Goal: Task Accomplishment & Management: Manage account settings

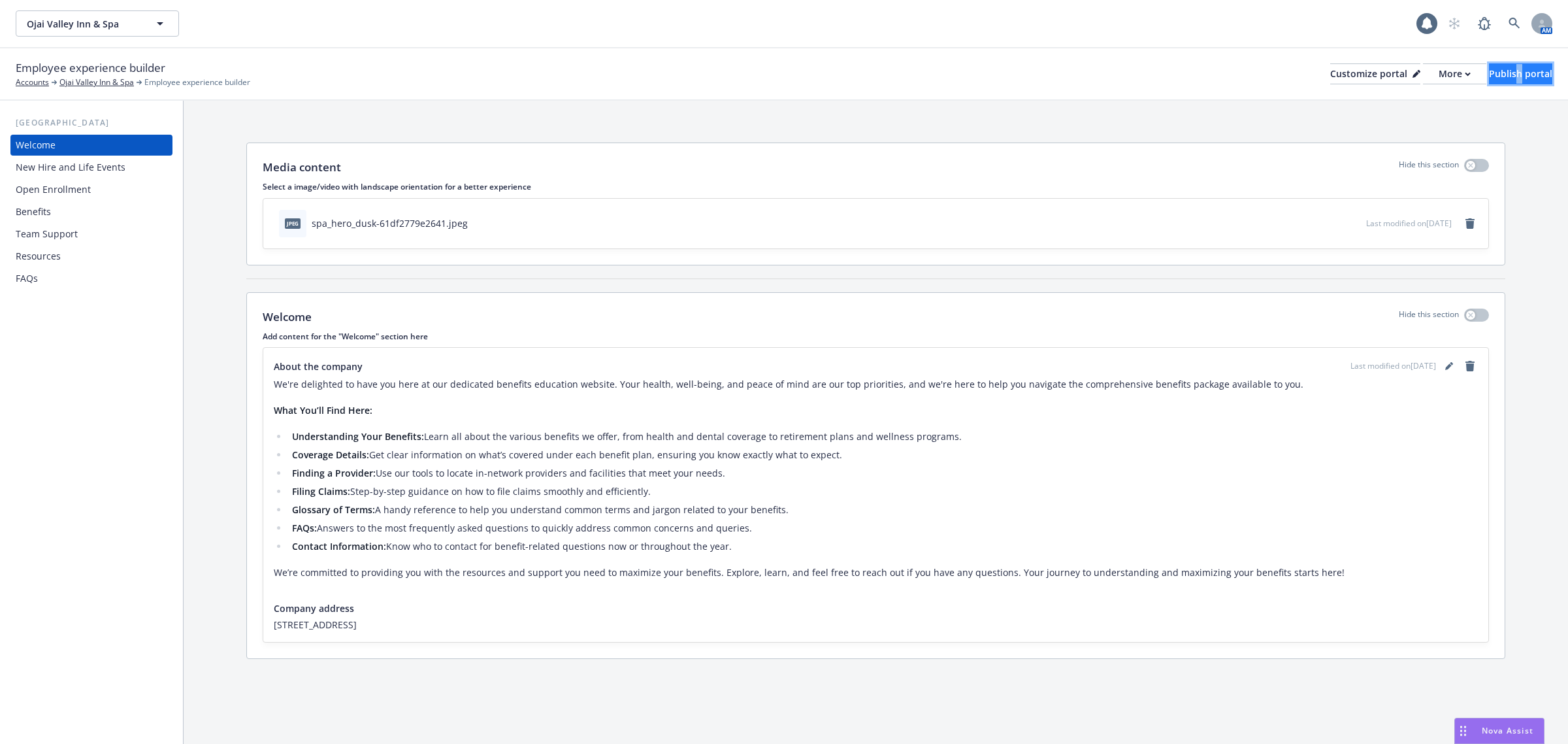
click at [1489, 74] on div "Publish portal" at bounding box center [1521, 74] width 64 height 20
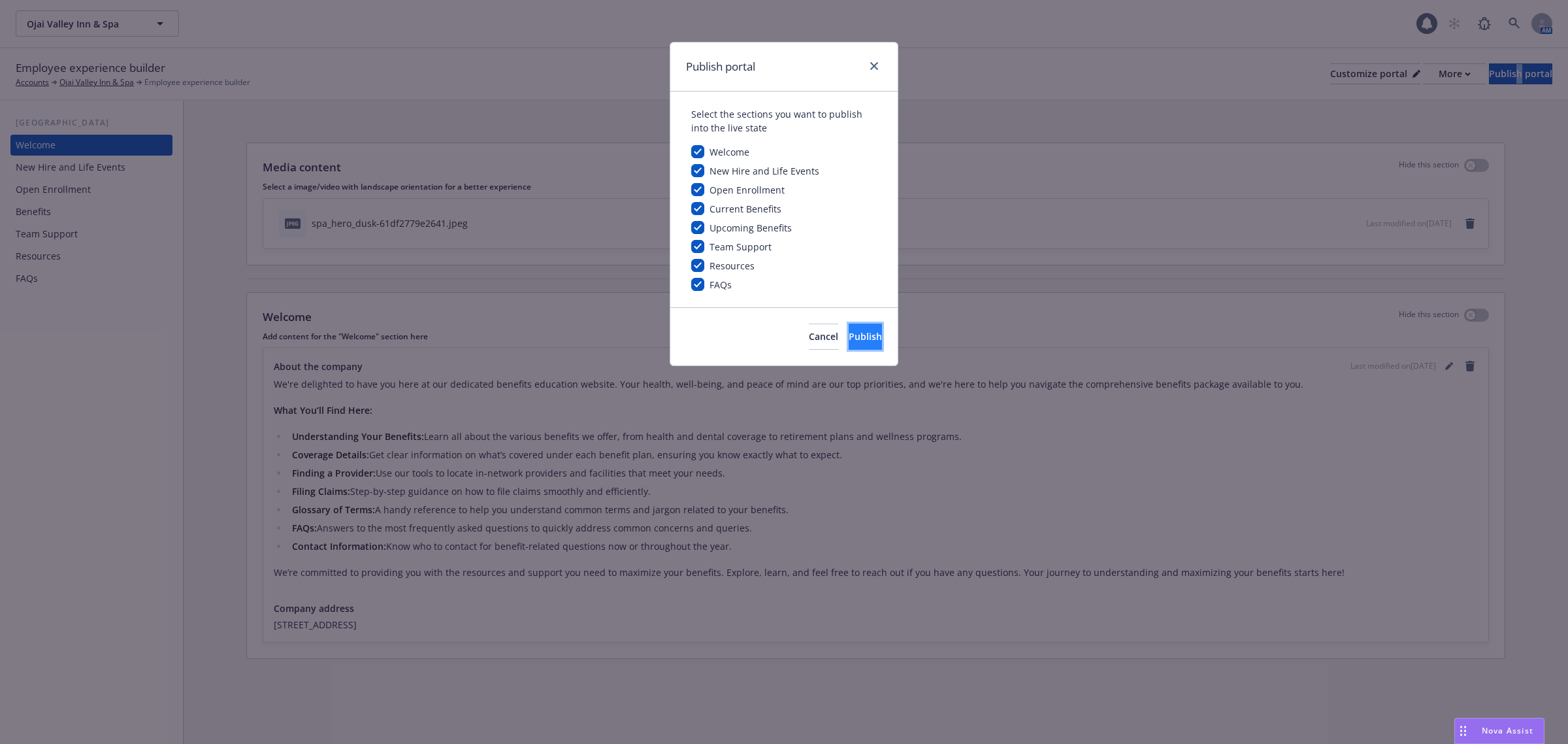
click at [863, 342] on button "Publish" at bounding box center [865, 336] width 33 height 26
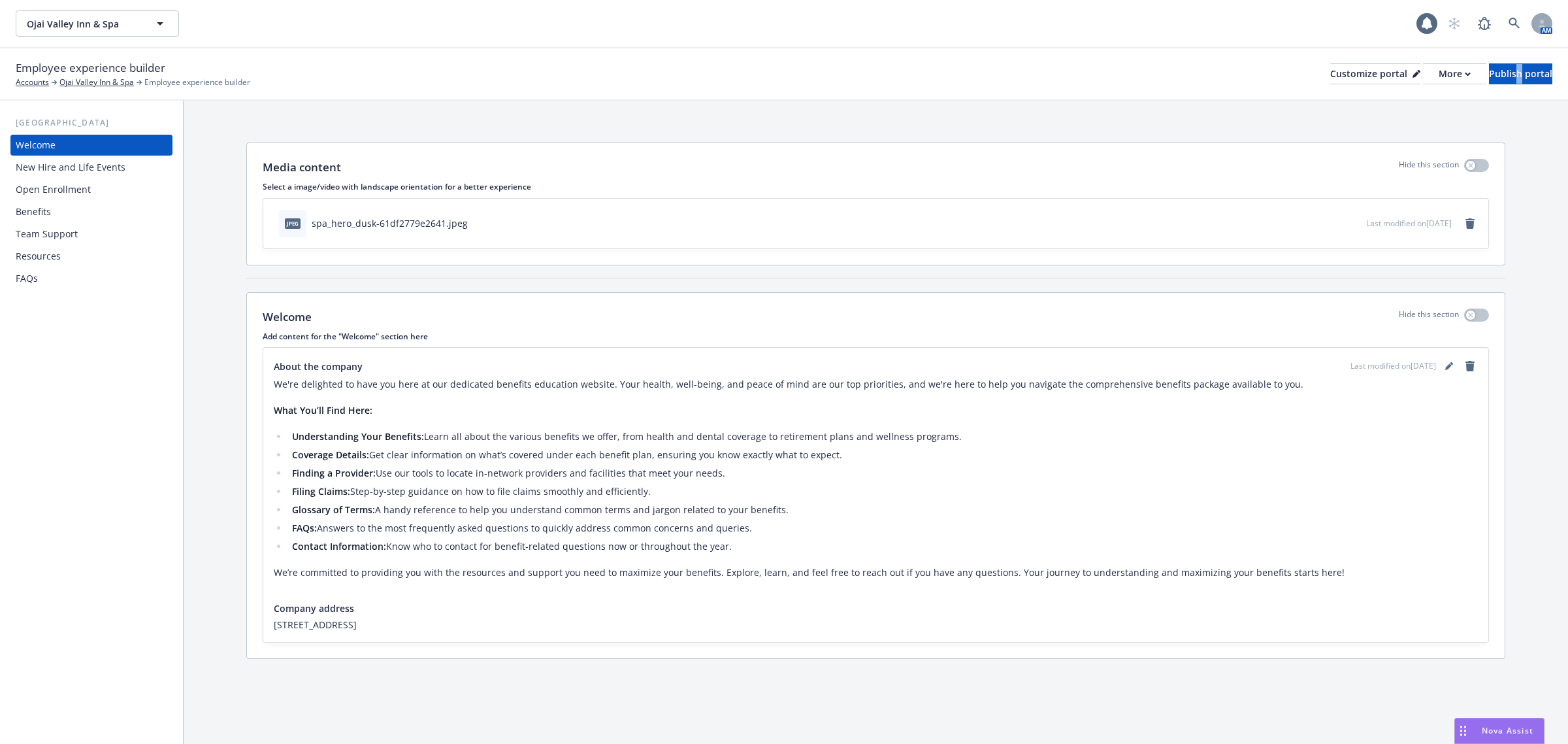
click at [76, 185] on div "Open Enrollment" at bounding box center [53, 189] width 75 height 21
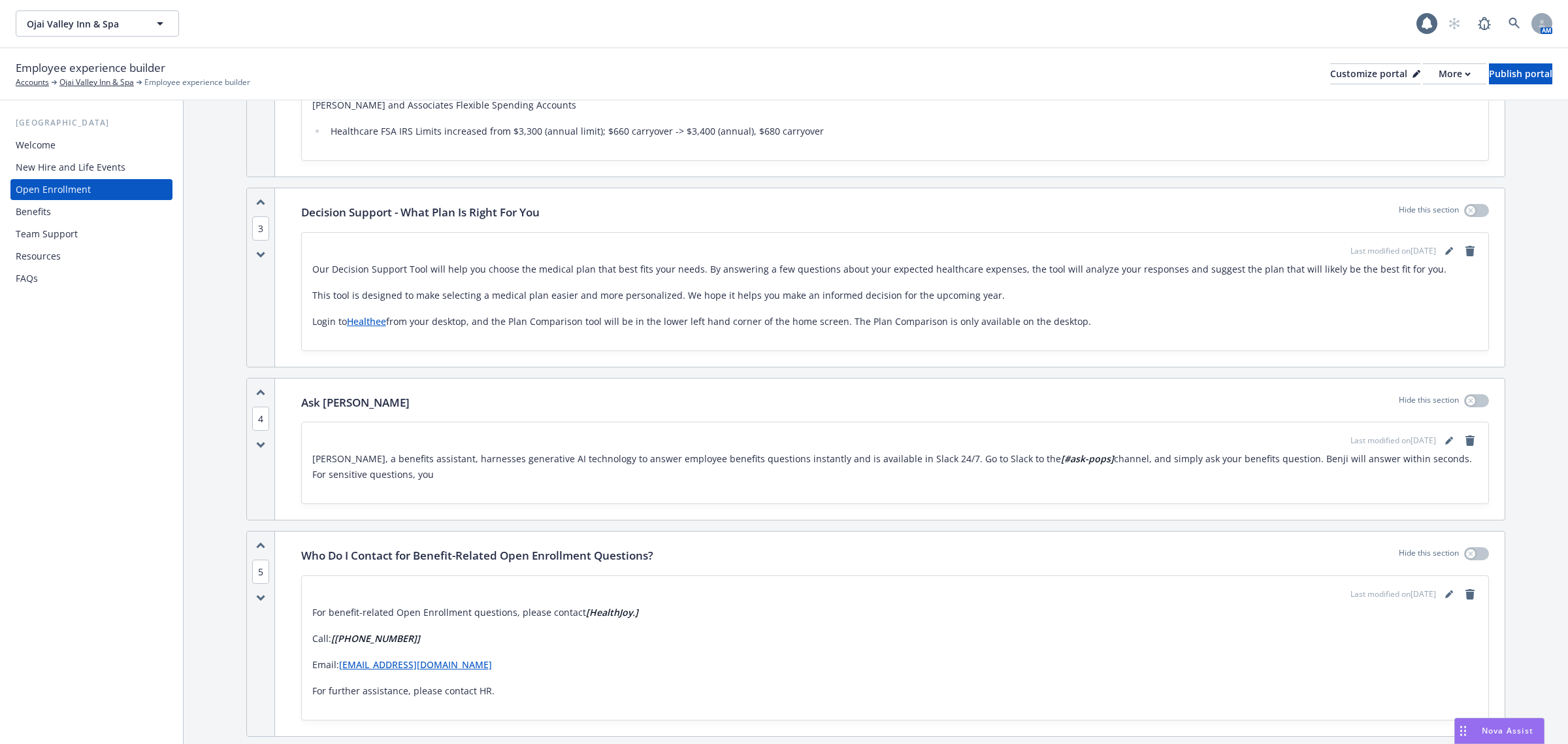
scroll to position [981, 0]
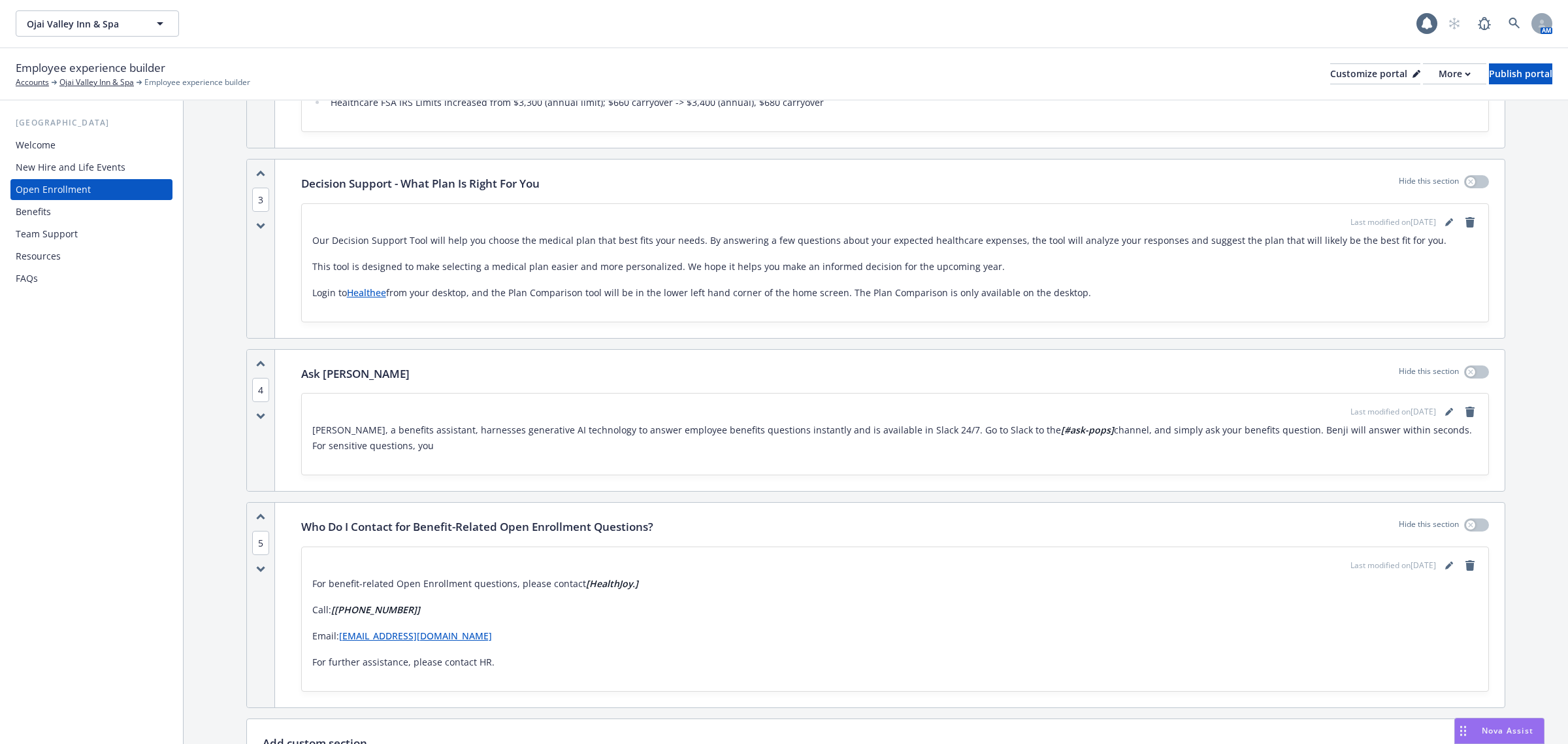
click at [118, 172] on div "New Hire and Life Events" at bounding box center [70, 167] width 109 height 21
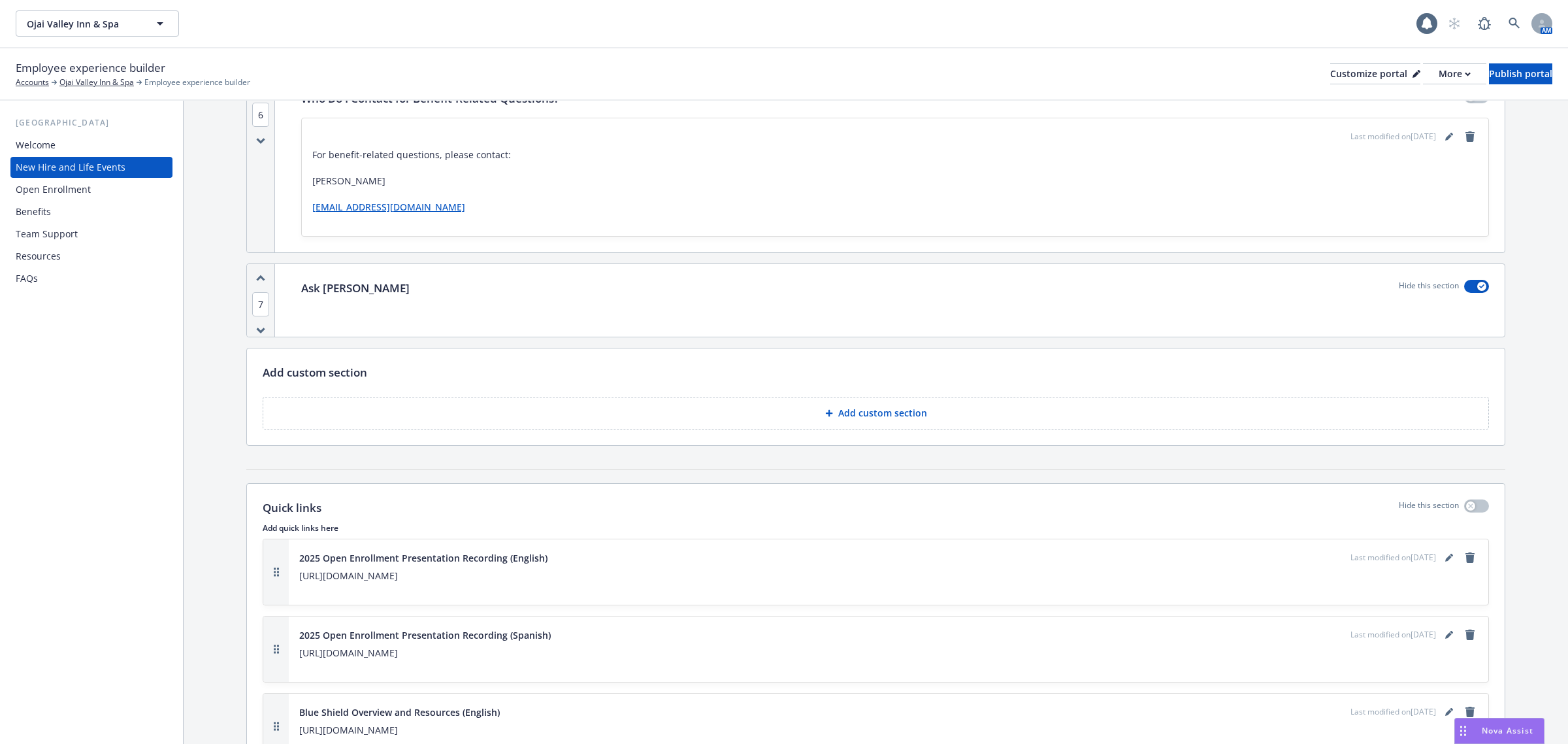
scroll to position [1144, 0]
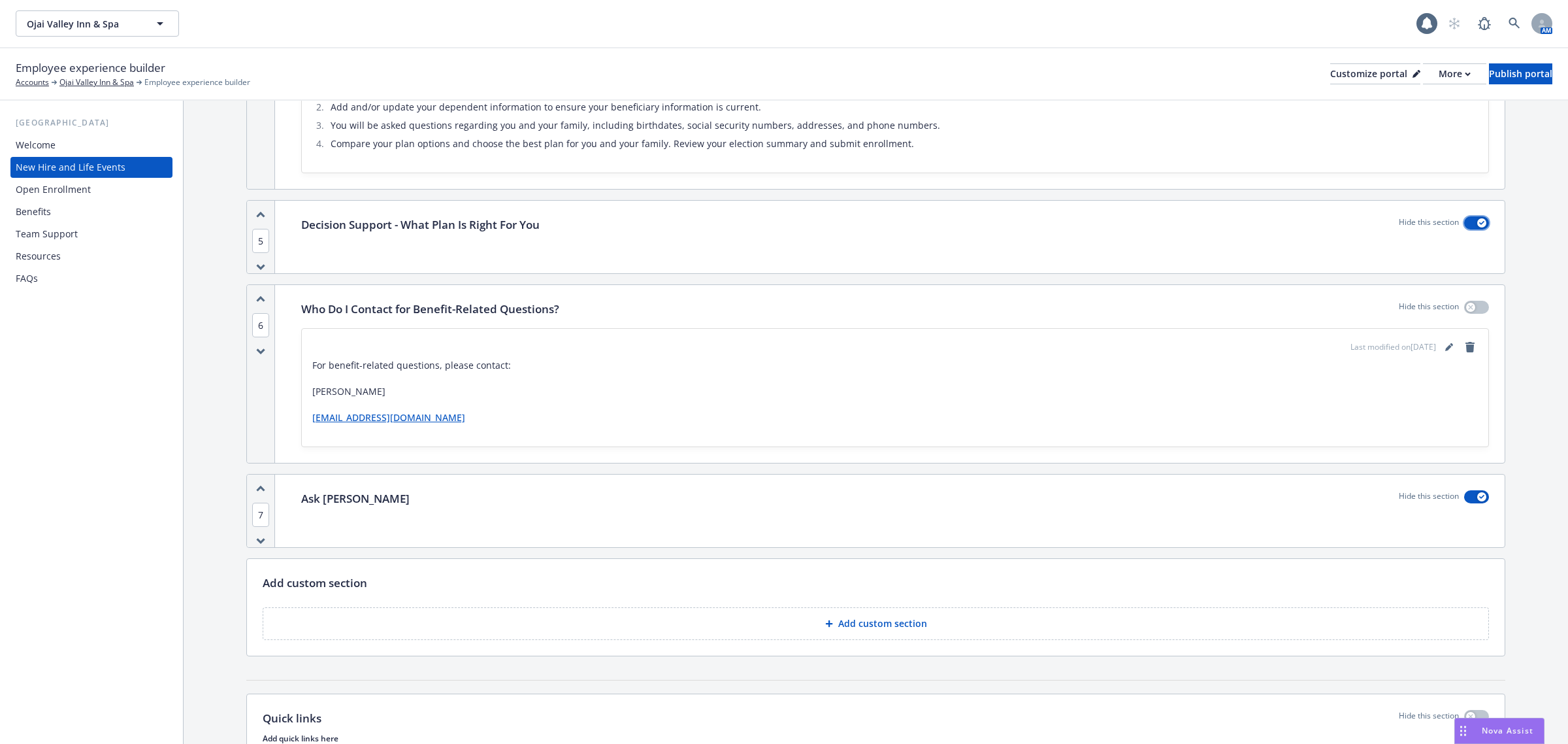
click at [1464, 229] on button "button" at bounding box center [1476, 223] width 25 height 13
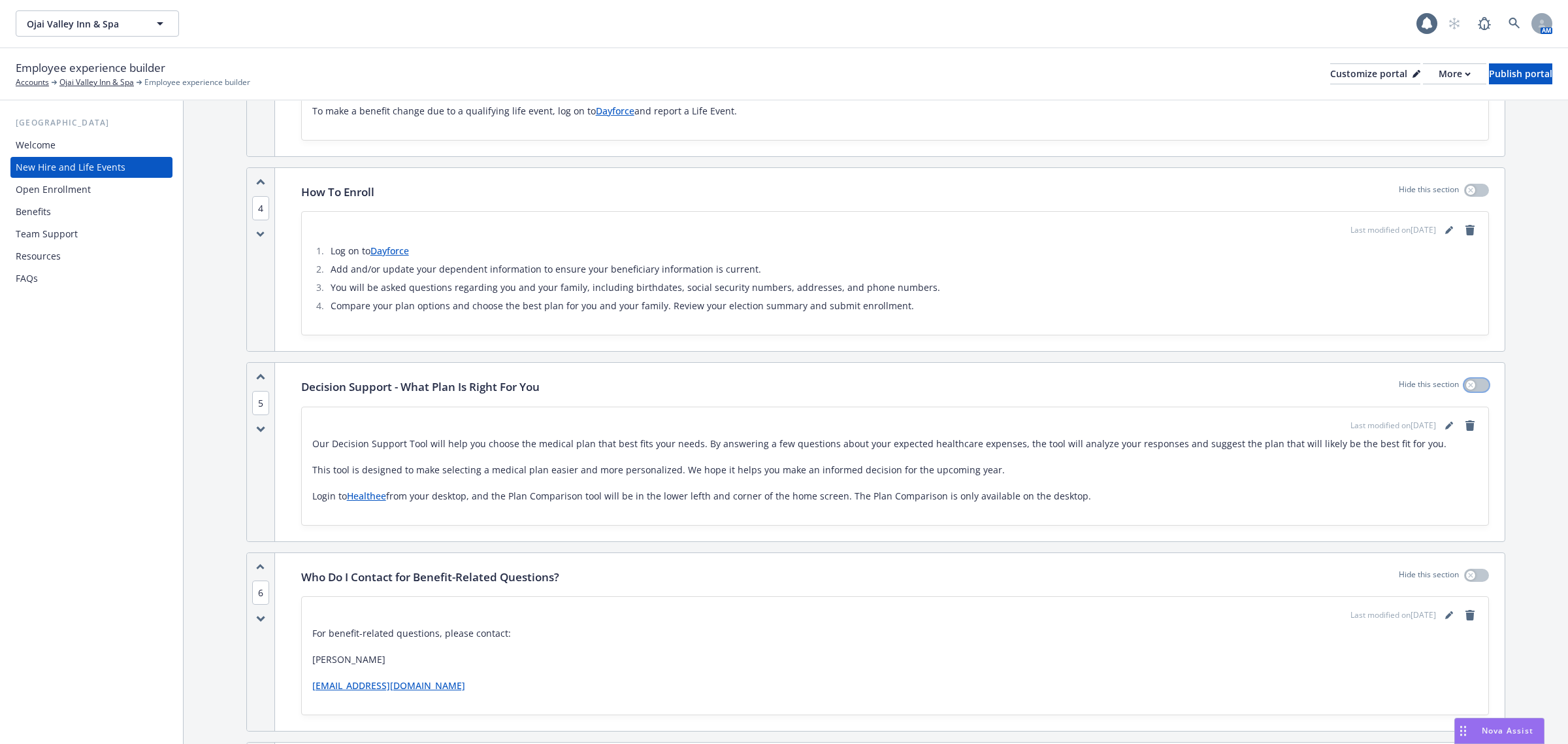
scroll to position [981, 0]
click at [1466, 386] on div "button" at bounding box center [1470, 386] width 9 height 9
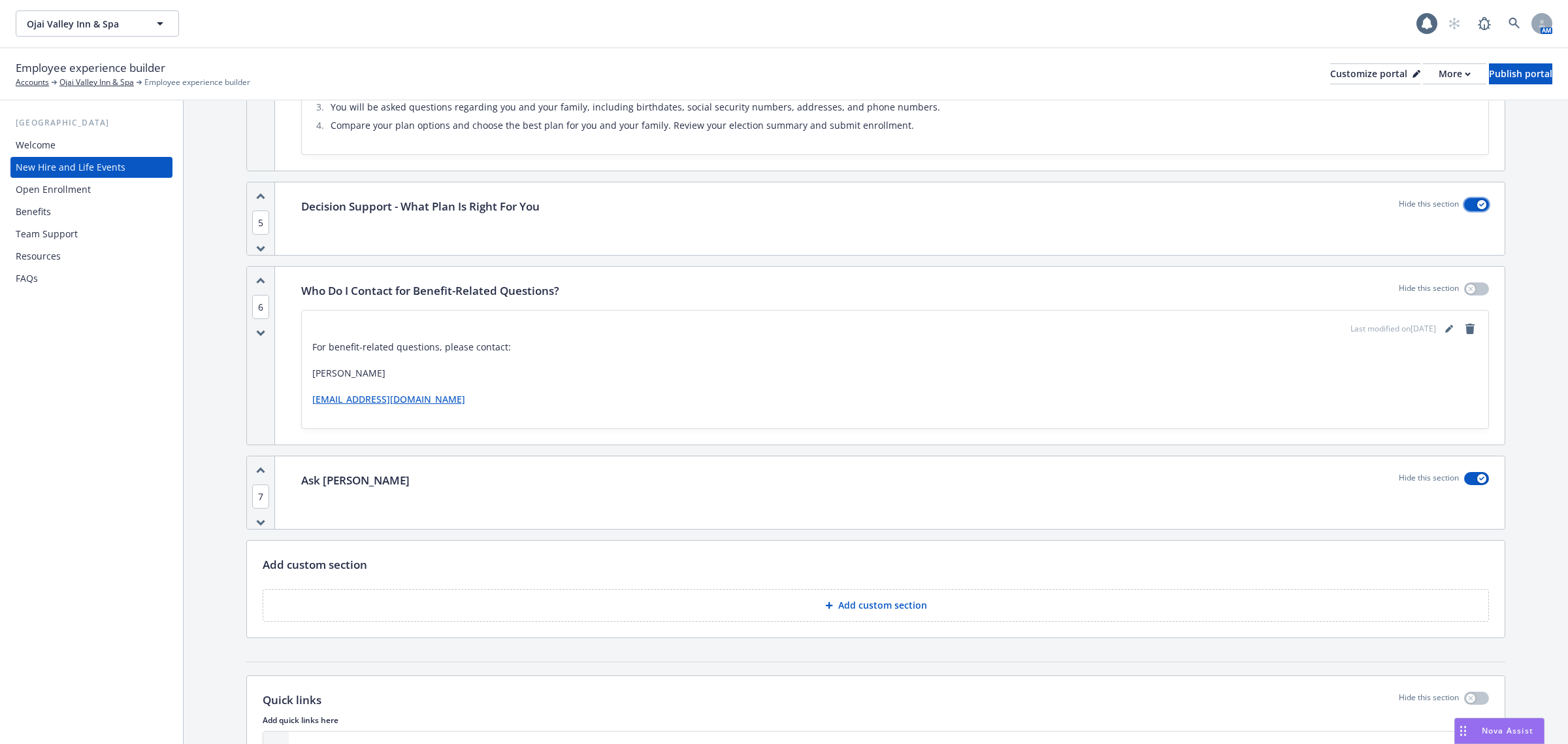
scroll to position [1225, 0]
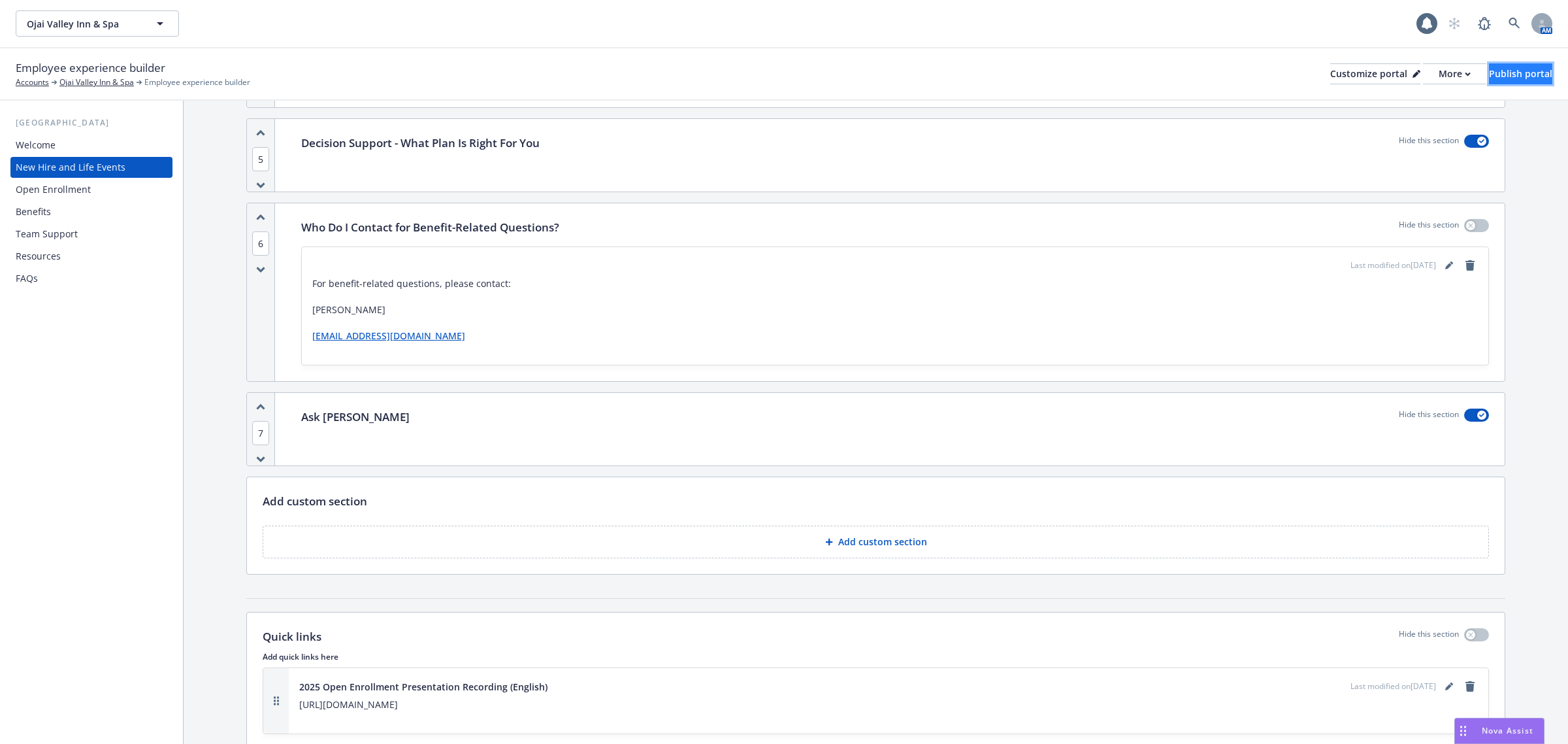
click at [1510, 70] on div "Publish portal" at bounding box center [1521, 74] width 64 height 20
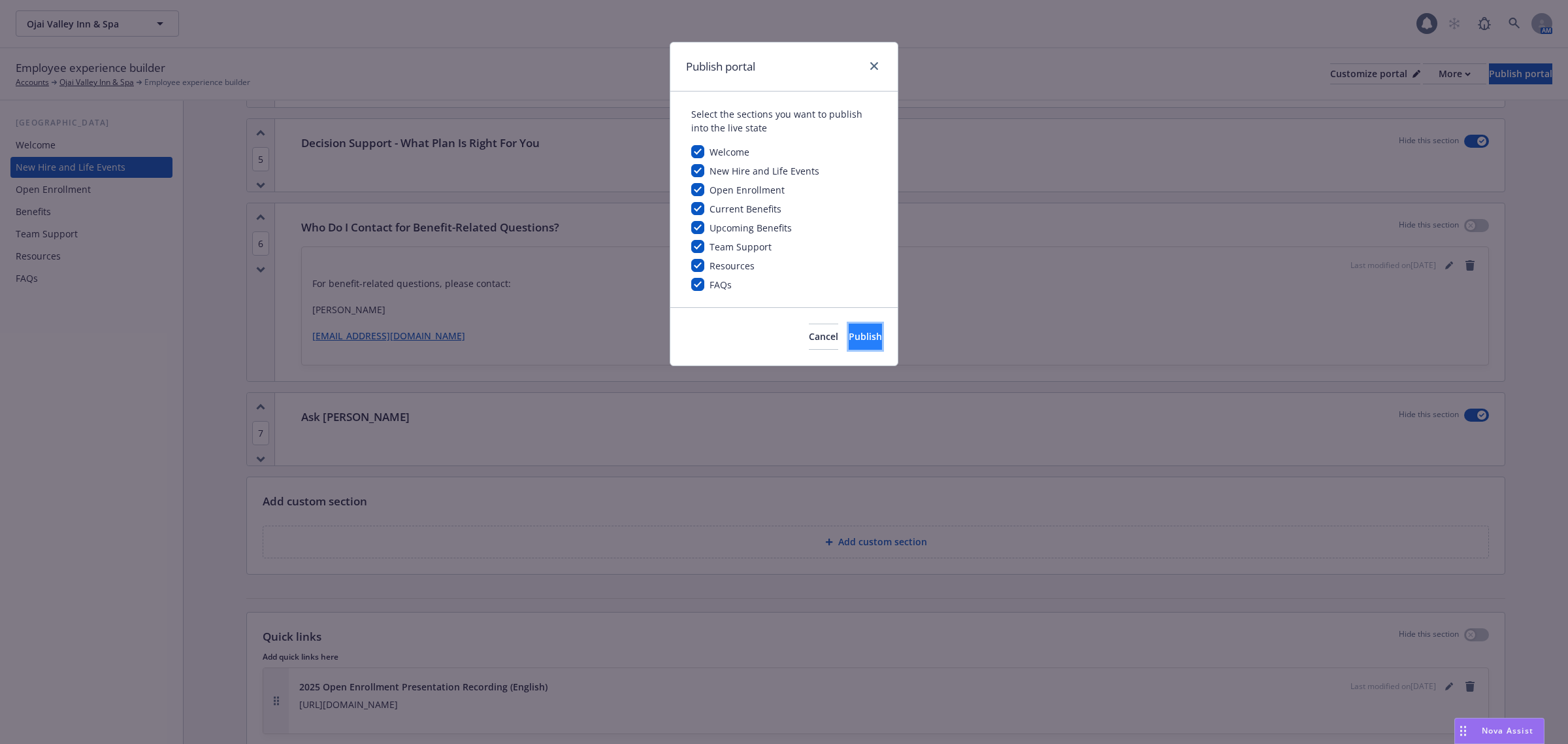
click at [860, 339] on span "Publish" at bounding box center [865, 336] width 33 height 13
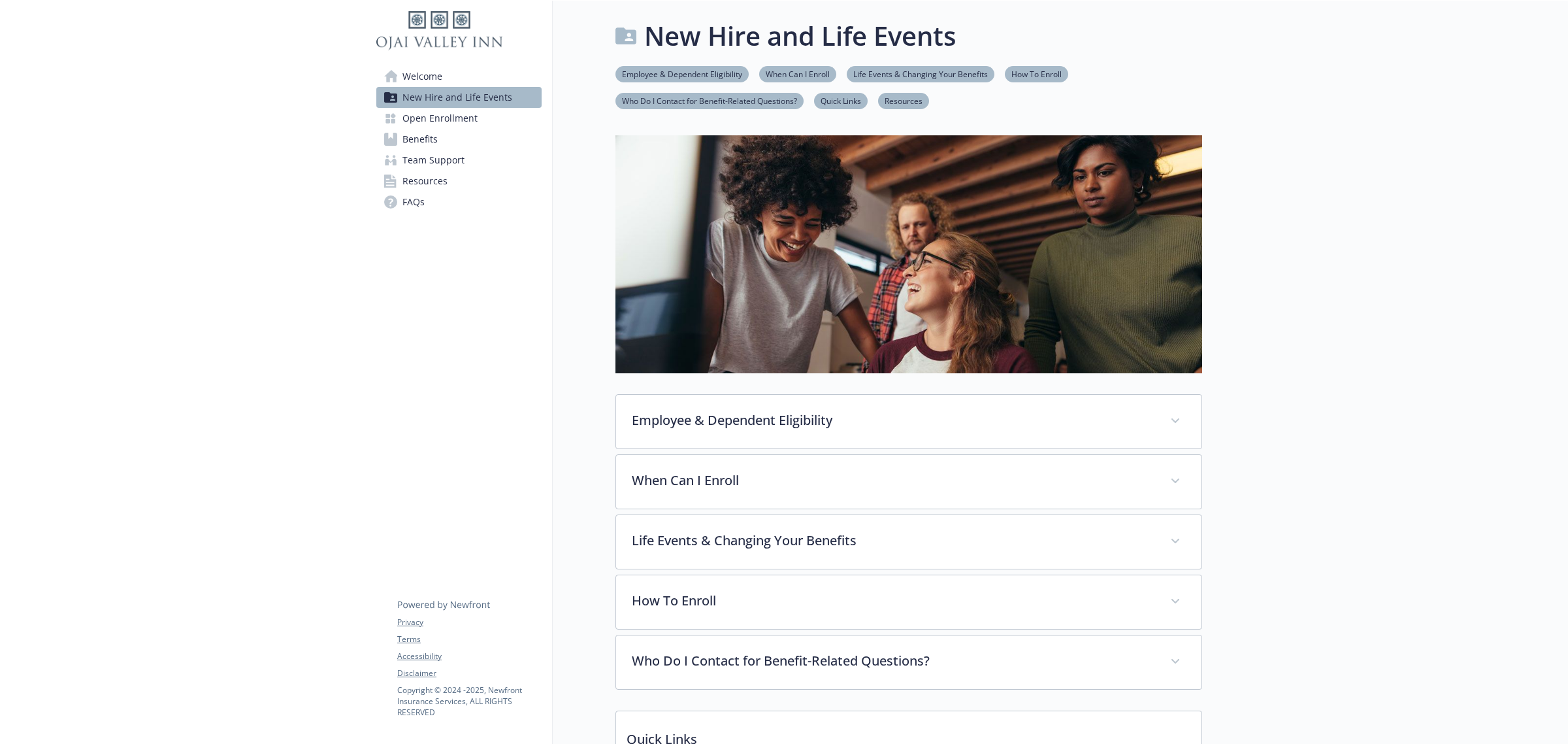
scroll to position [555, 0]
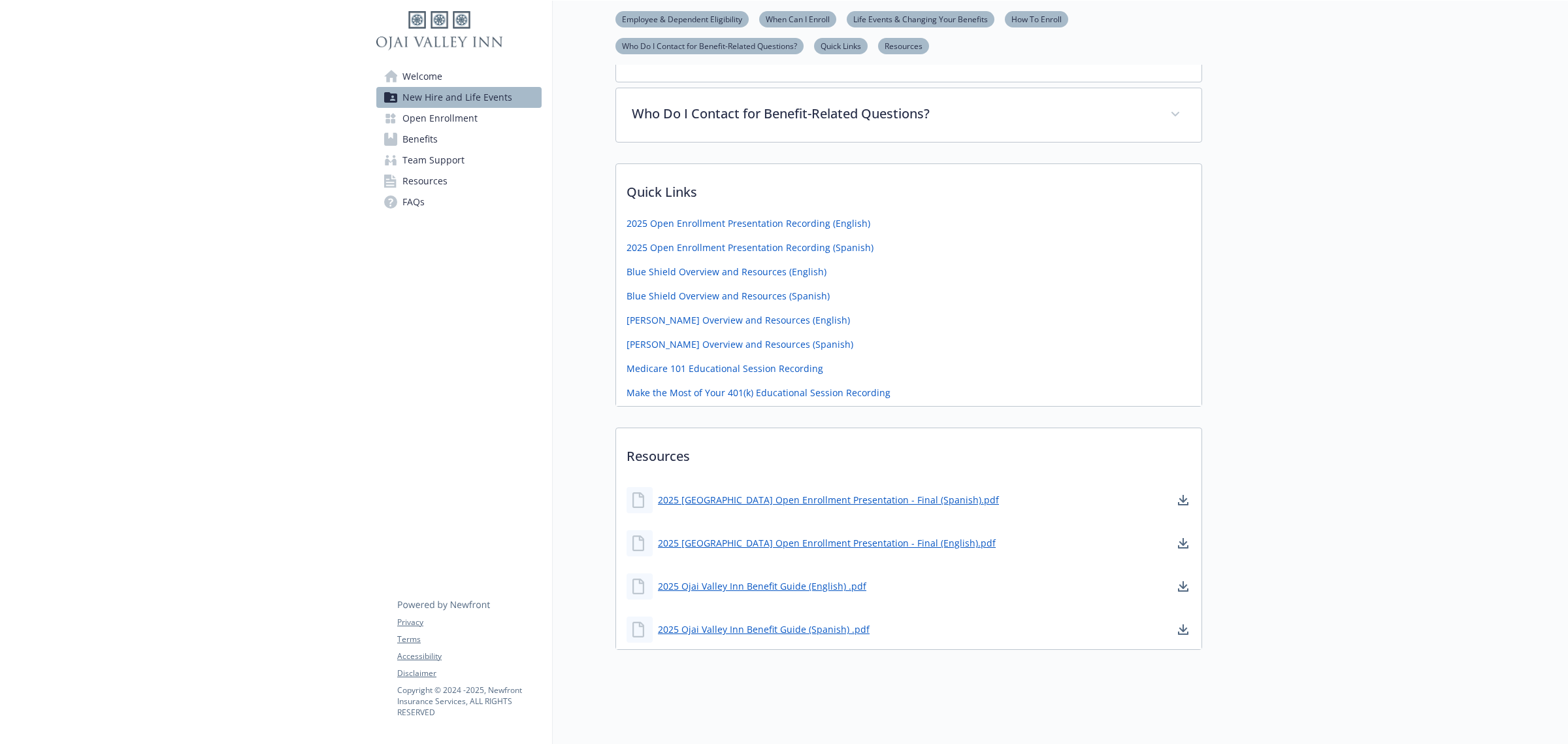
click at [441, 83] on link "Welcome" at bounding box center [459, 76] width 166 height 21
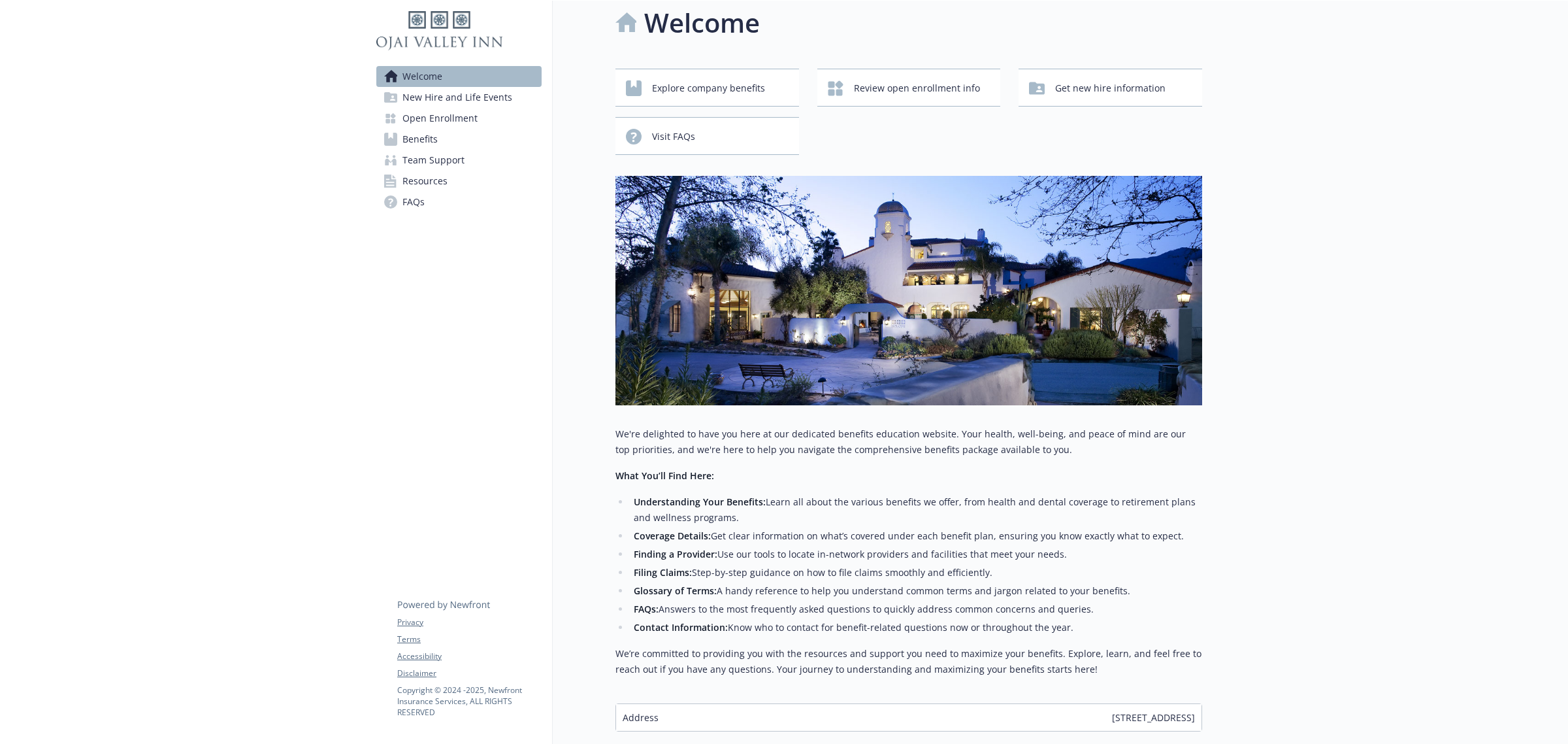
scroll to position [106, 0]
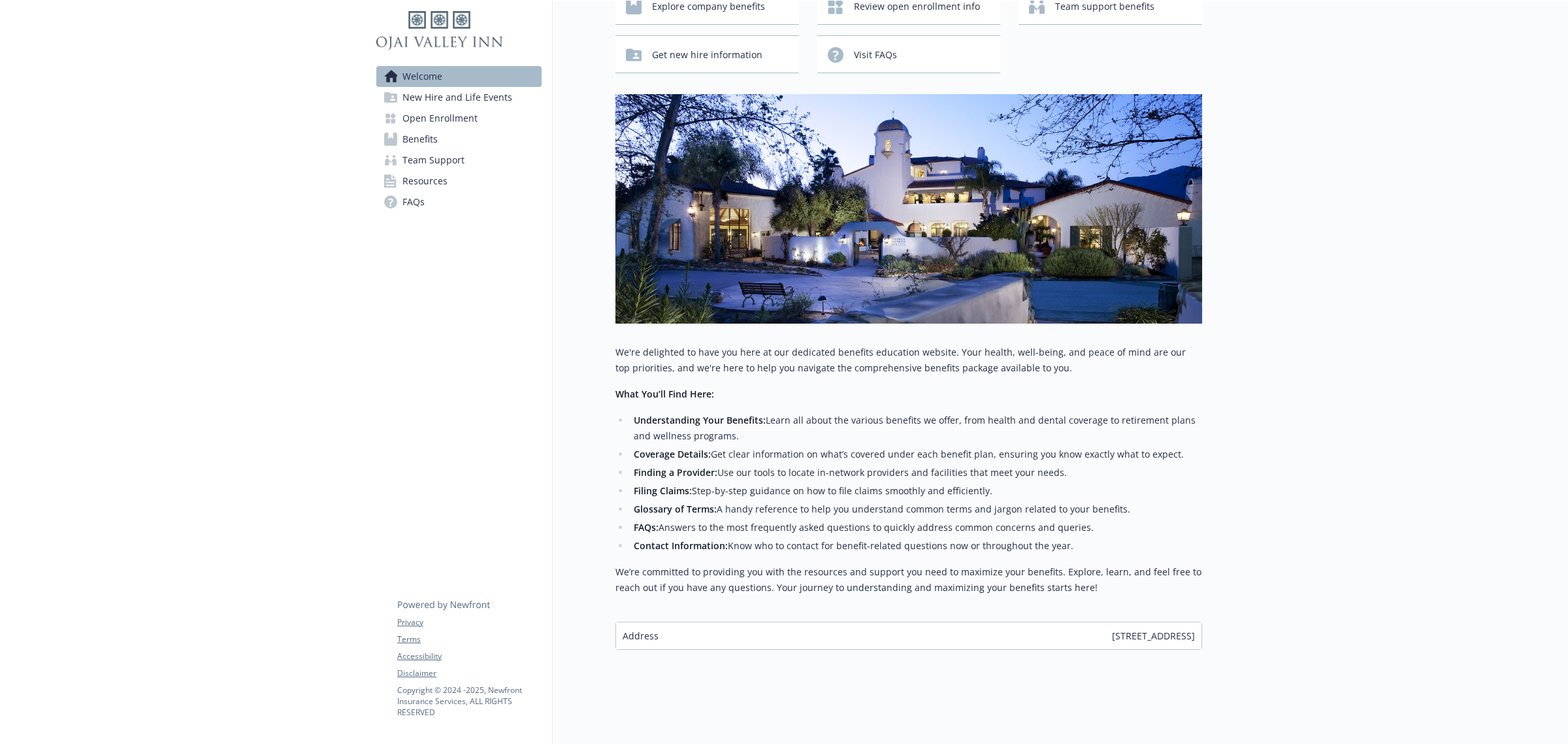
click at [436, 90] on span "New Hire and Life Events" at bounding box center [457, 98] width 109 height 21
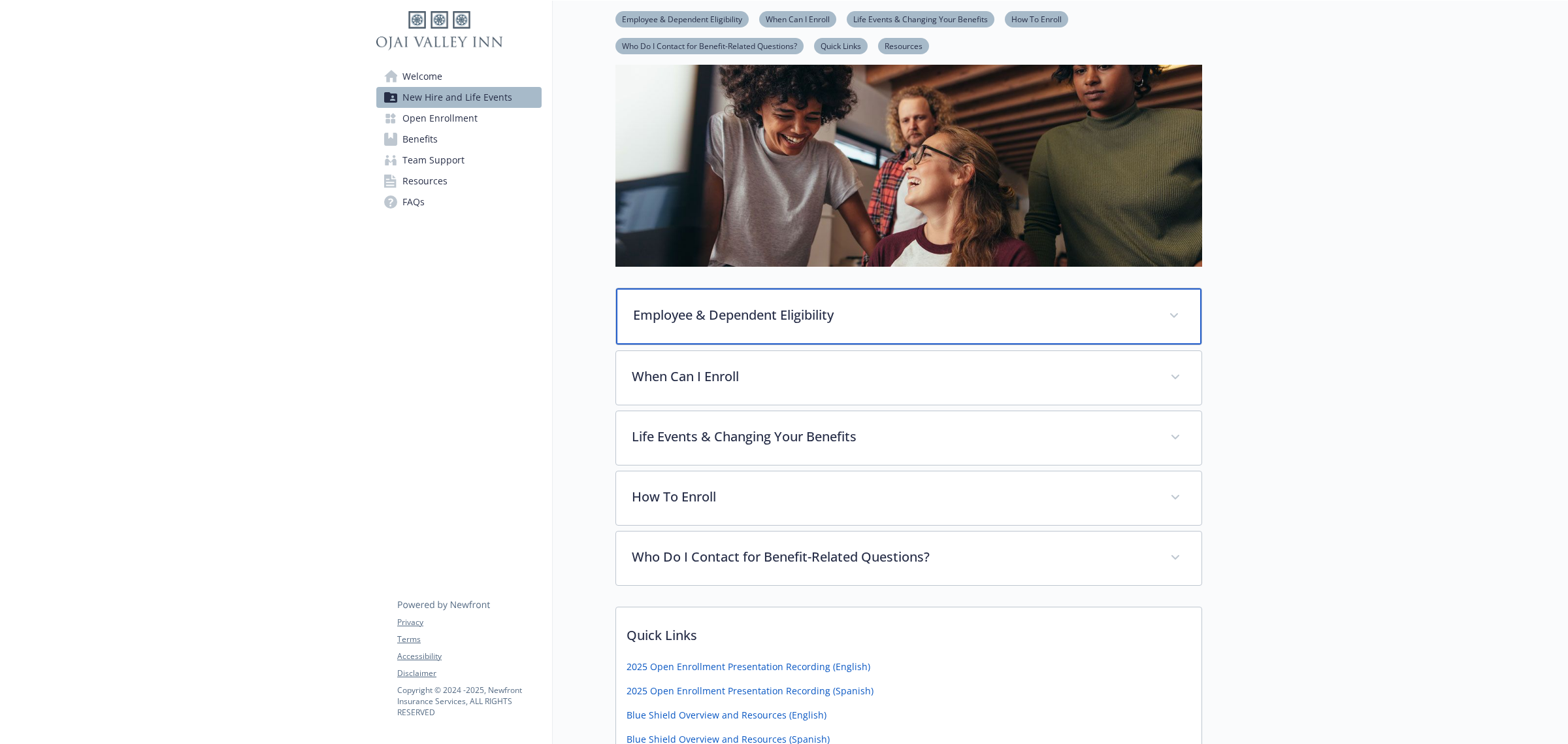
click at [694, 324] on div "Employee & Dependent Eligibility" at bounding box center [909, 317] width 586 height 56
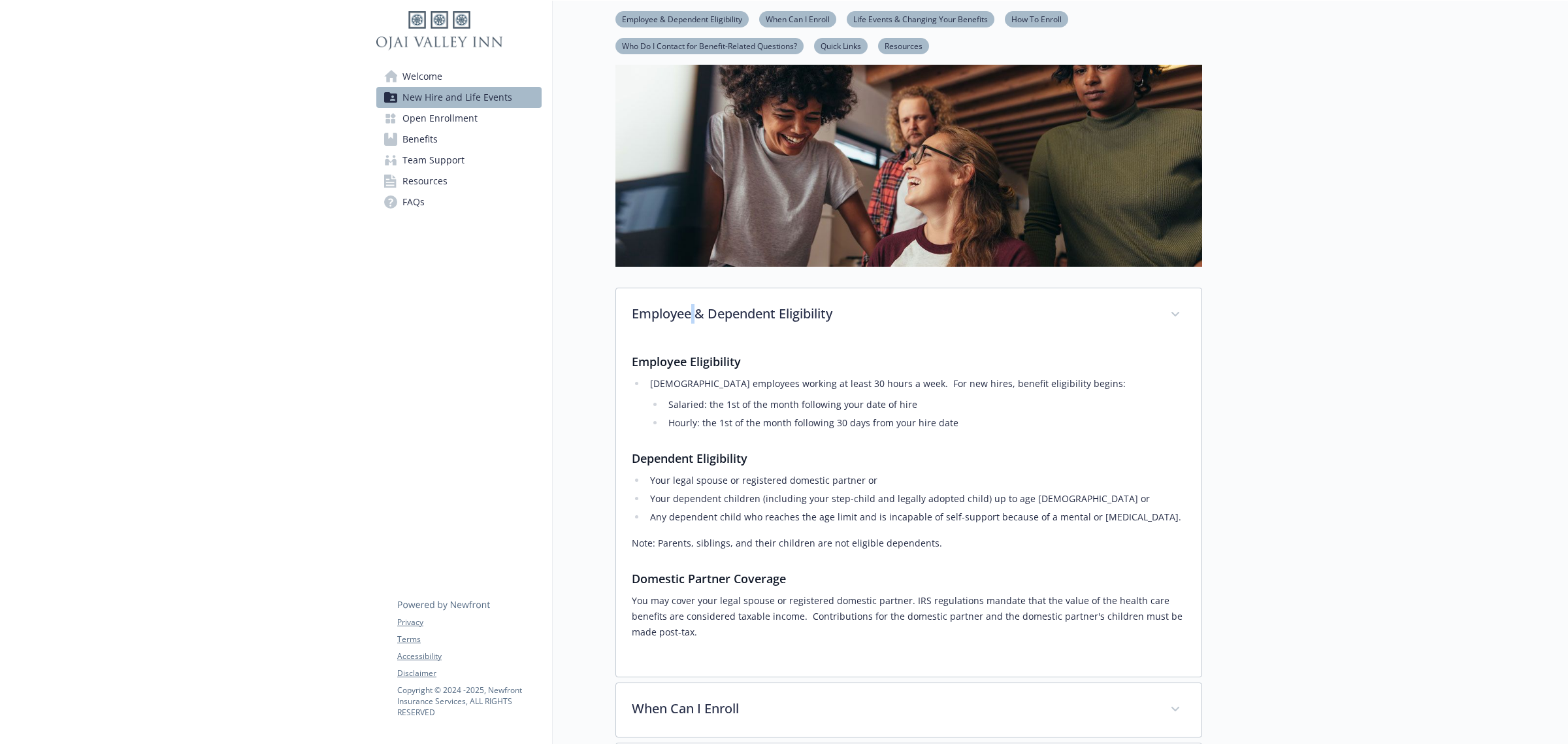
click at [424, 115] on span "Open Enrollment" at bounding box center [440, 118] width 75 height 21
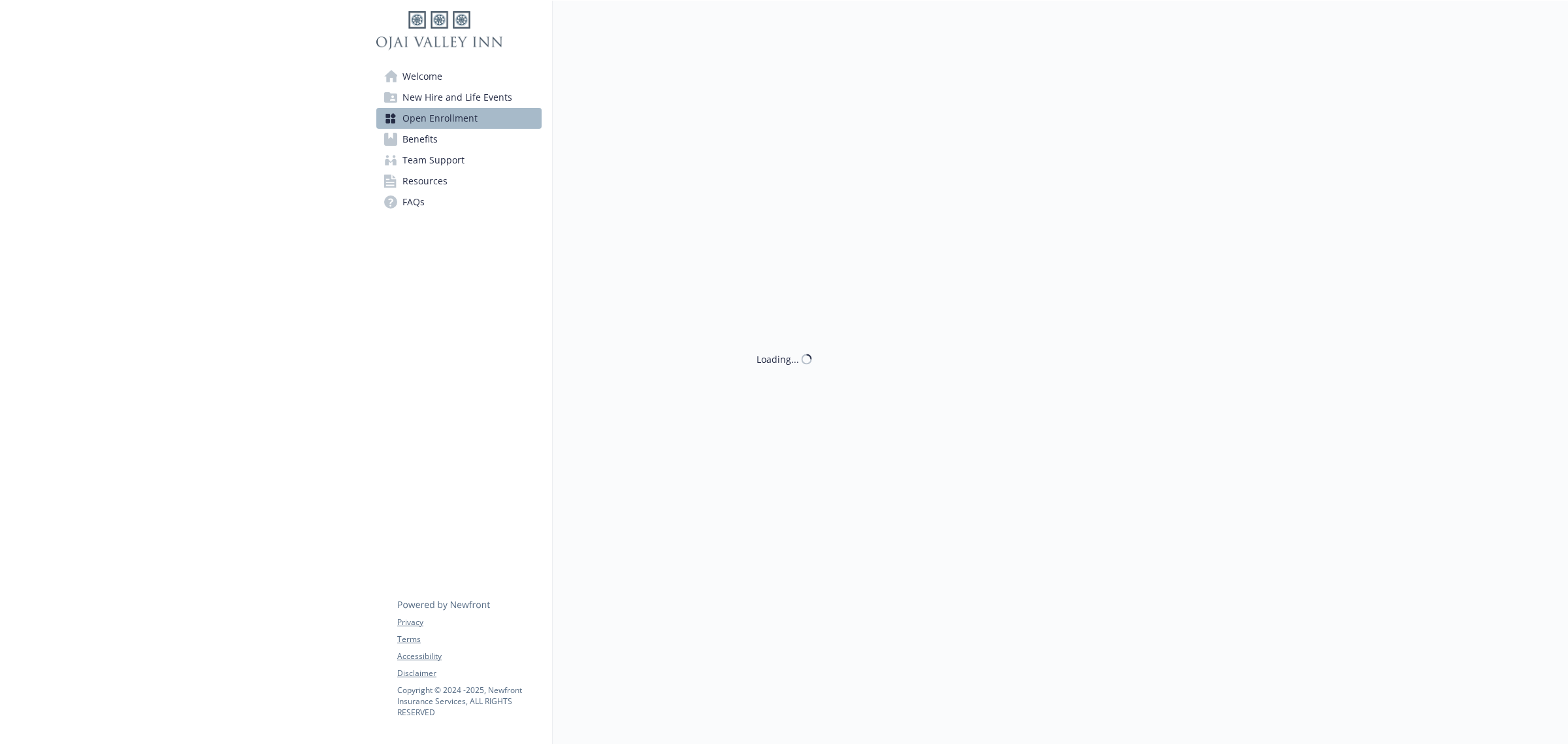
scroll to position [106, 0]
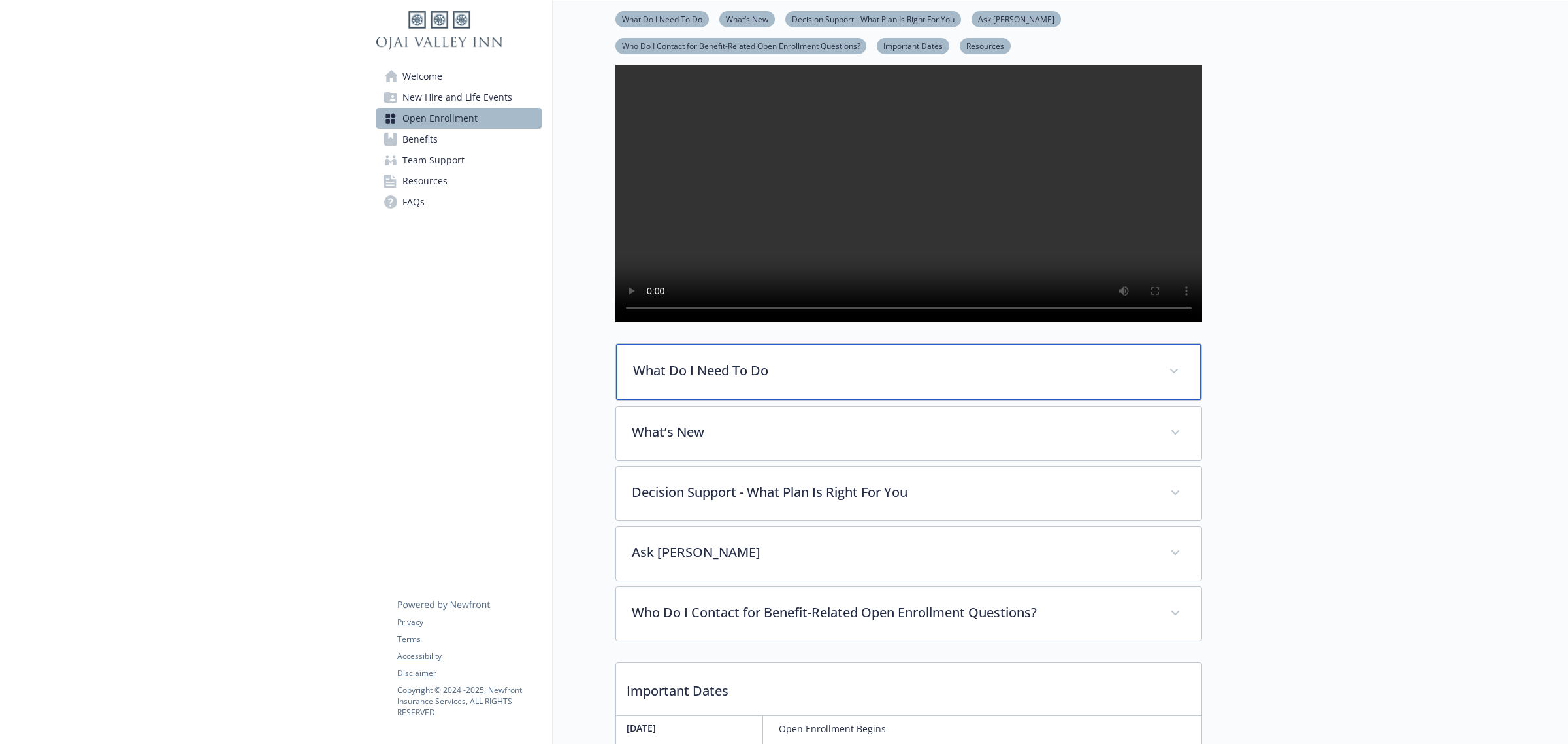
click at [765, 384] on div "What Do I Need To Do" at bounding box center [909, 372] width 586 height 56
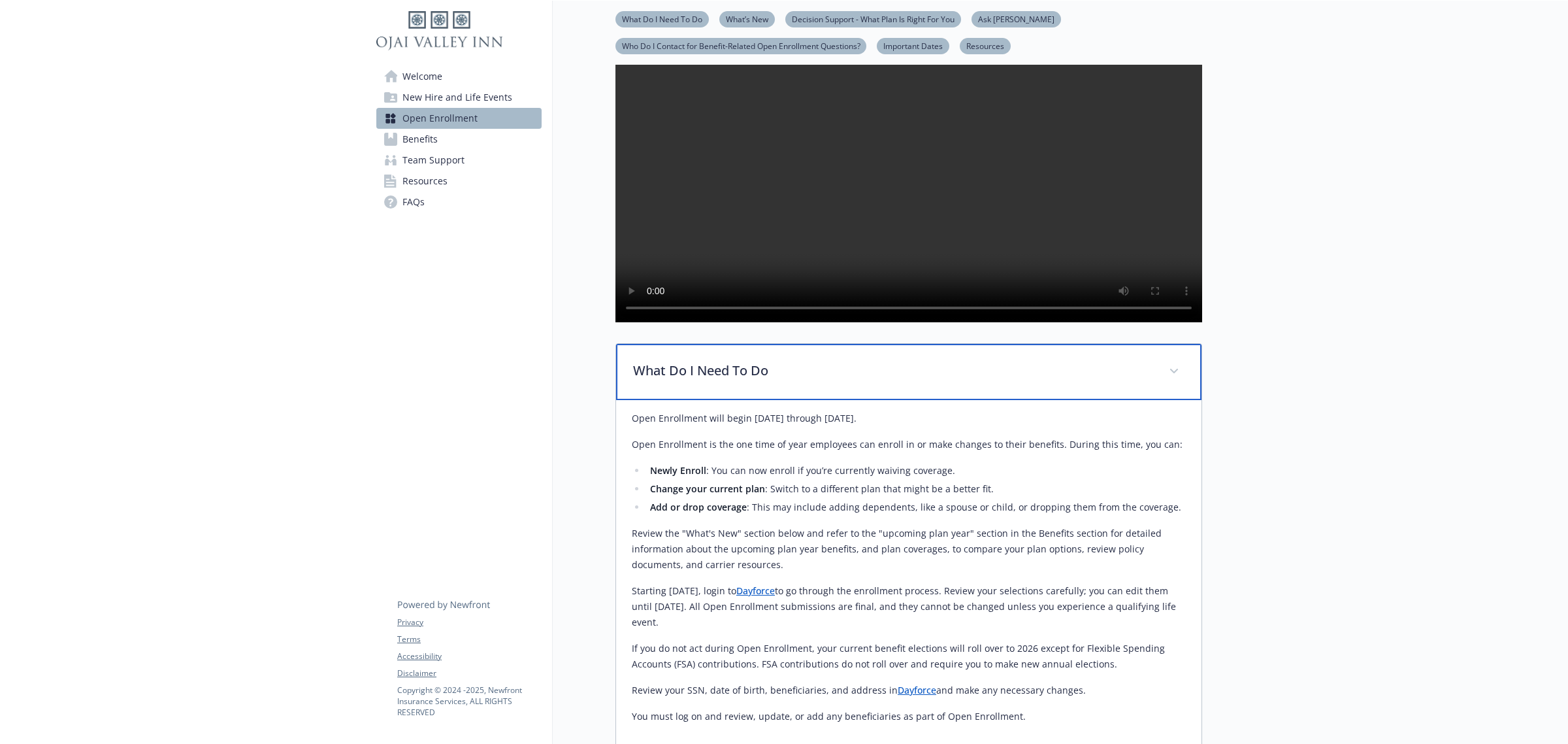
scroll to position [433, 0]
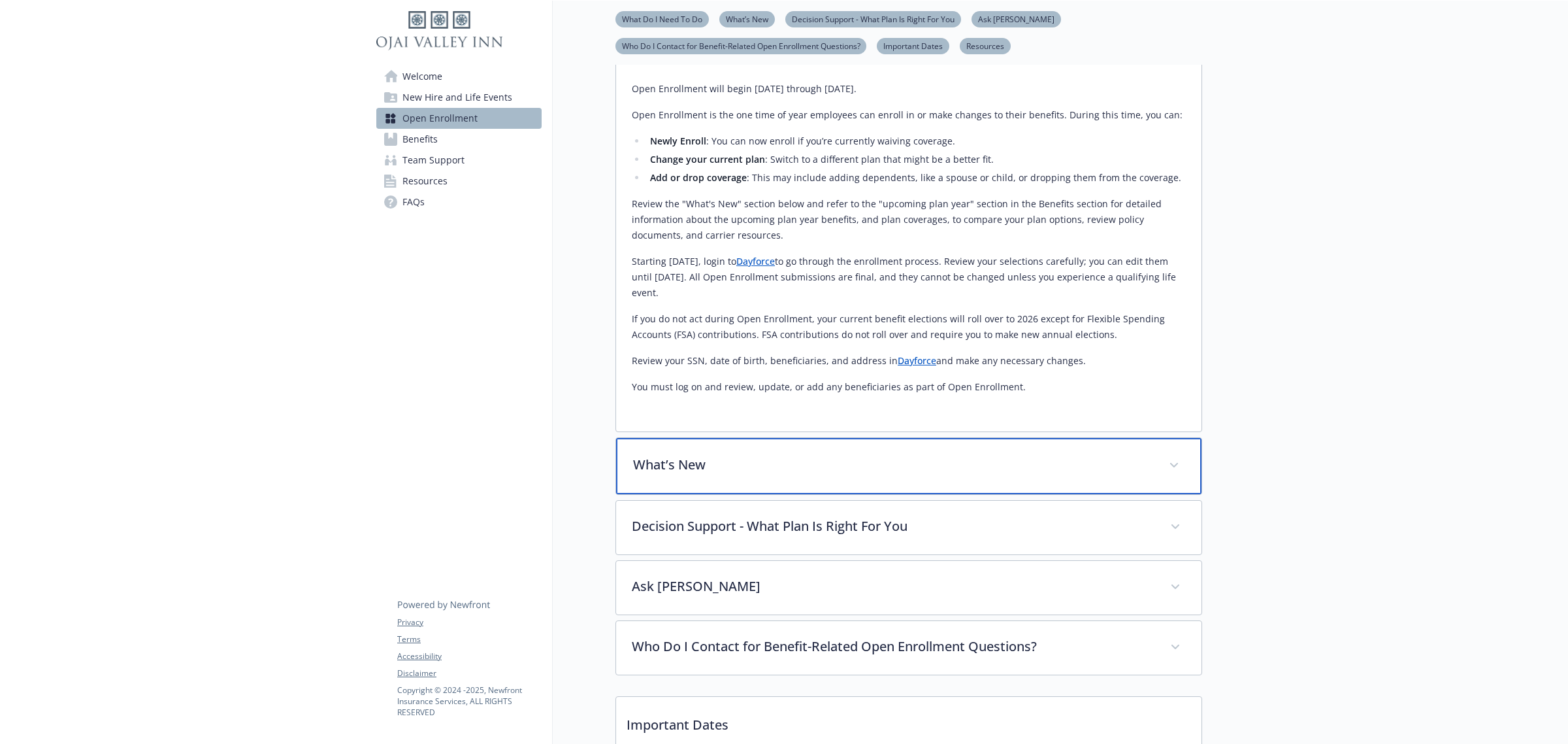
click at [720, 475] on p "What’s New" at bounding box center [892, 464] width 520 height 20
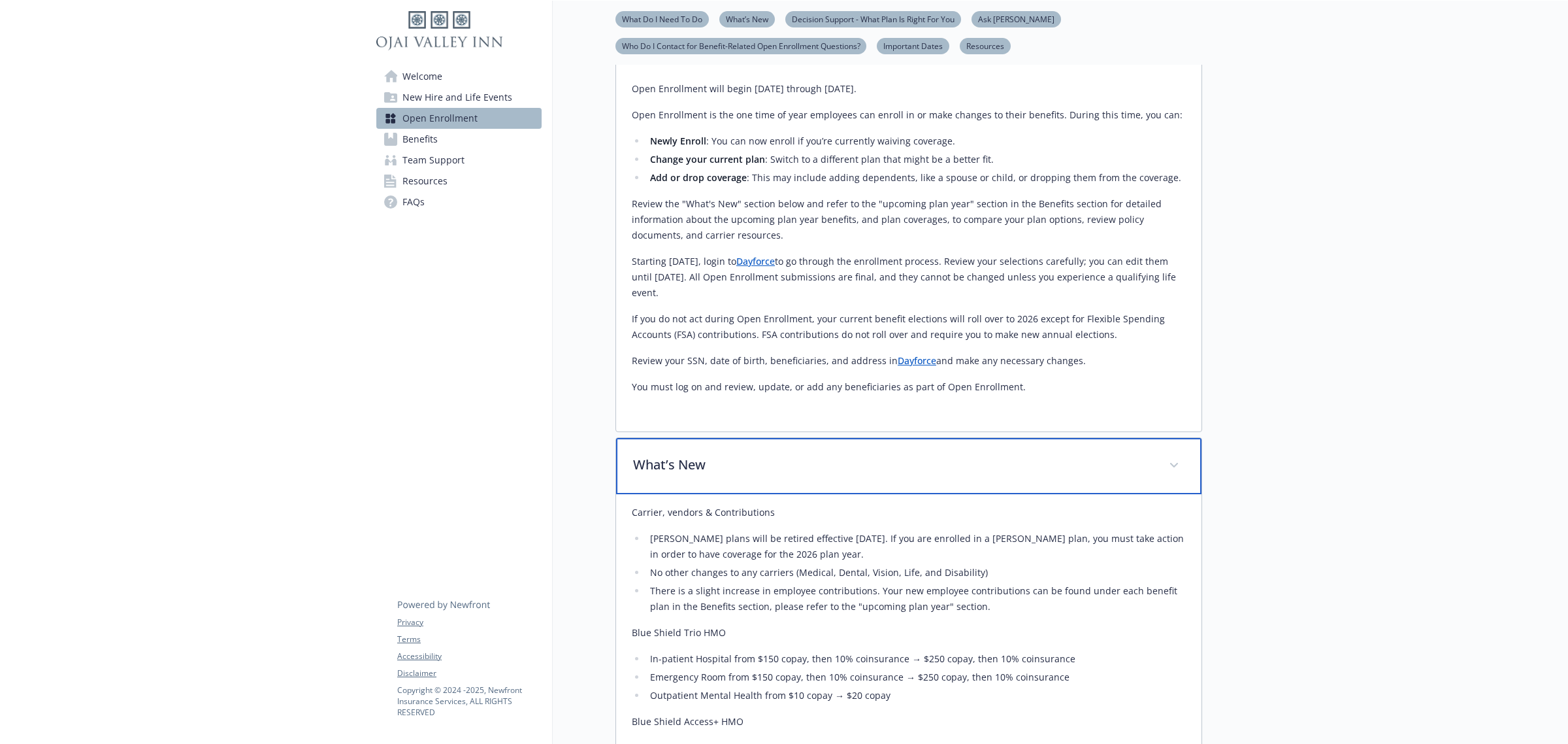
scroll to position [842, 0]
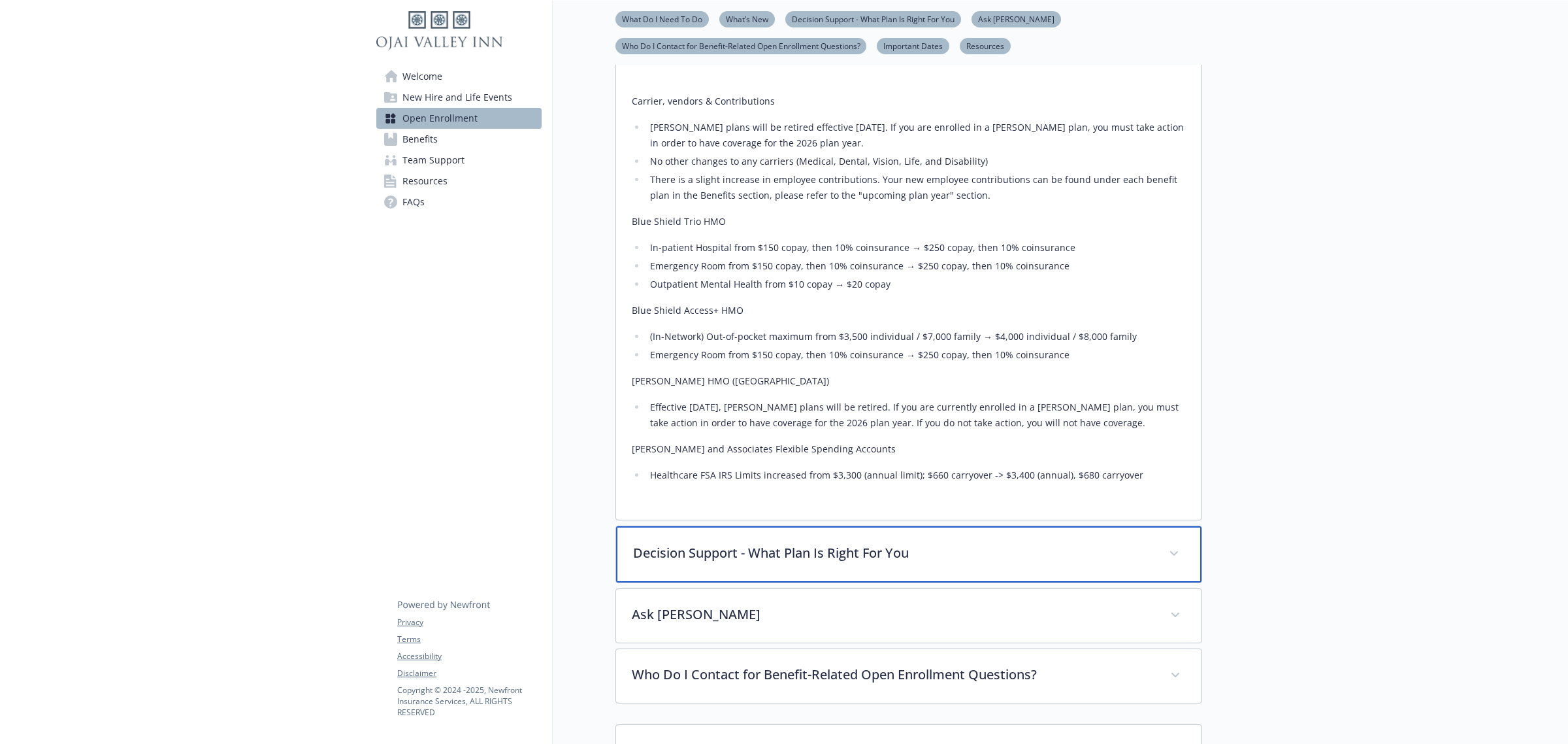
click at [739, 572] on div "Decision Support - What Plan Is Right For You" at bounding box center [909, 554] width 586 height 56
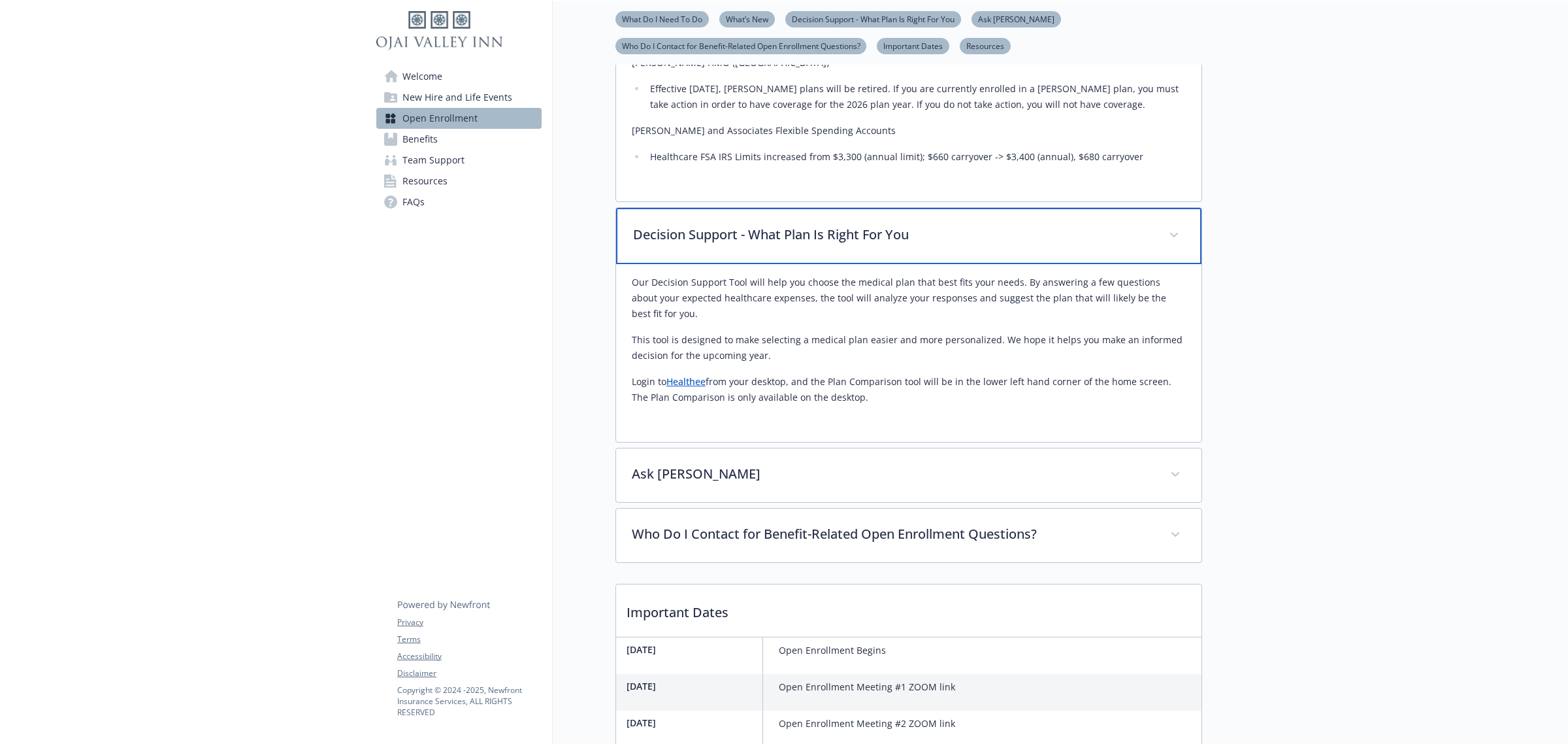
scroll to position [1169, 0]
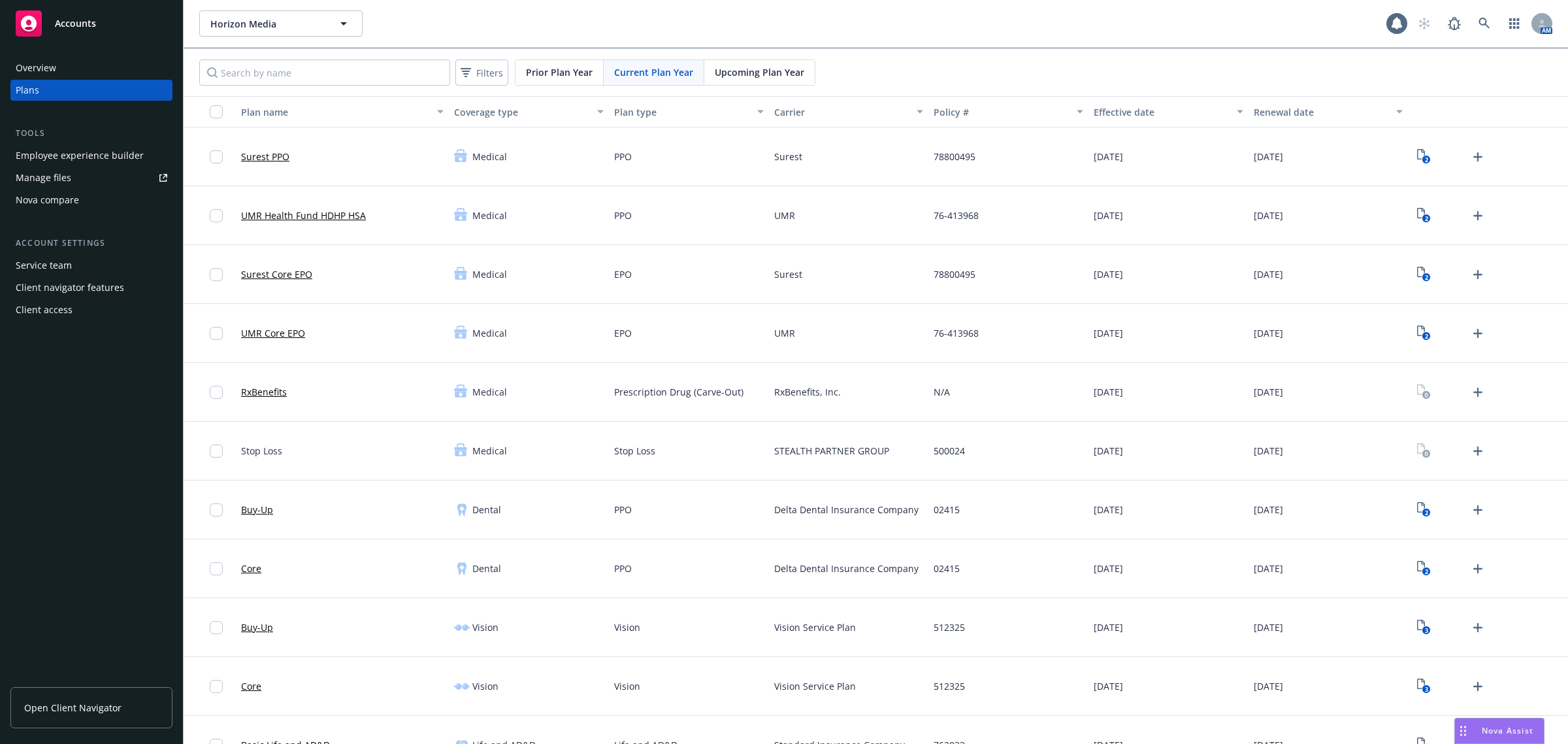
scroll to position [47, 0]
